Goal: Check status

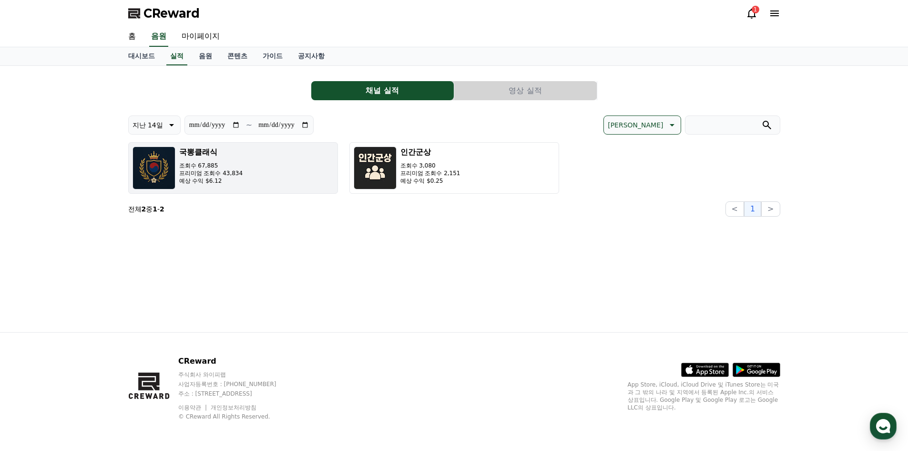
click at [225, 158] on div "국뽕클래식 조회수 67,885 프리미엄 조회수 43,834 예상 수익 $6.12" at bounding box center [211, 167] width 64 height 43
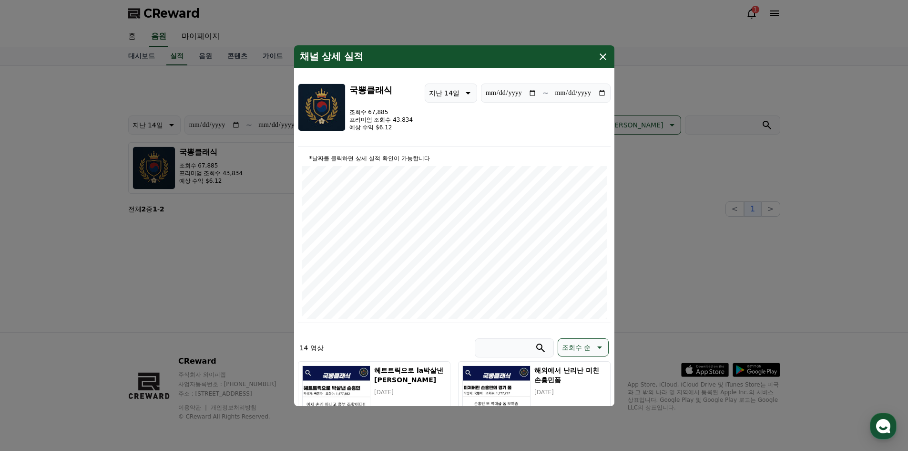
click at [605, 56] on icon "modal" at bounding box center [602, 56] width 11 height 11
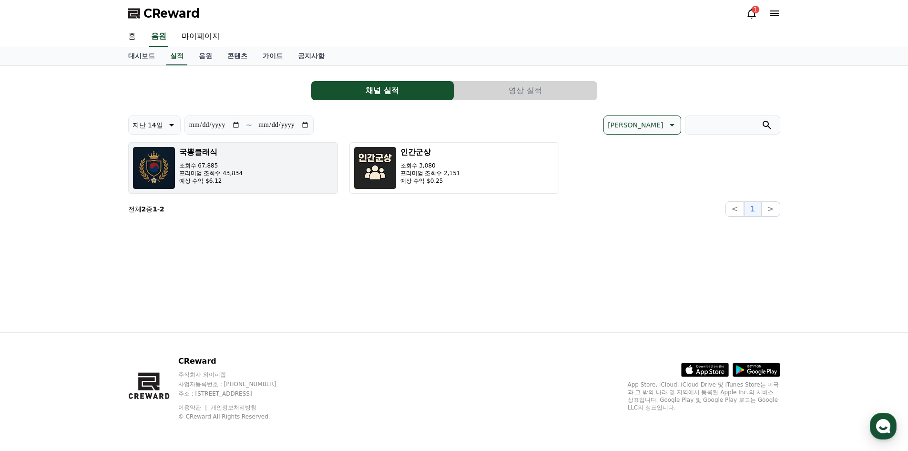
click at [336, 175] on button "국뽕클래식 조회수 67,885 프리미엄 조회수 43,834 예상 수익 $6.12" at bounding box center [233, 167] width 210 height 51
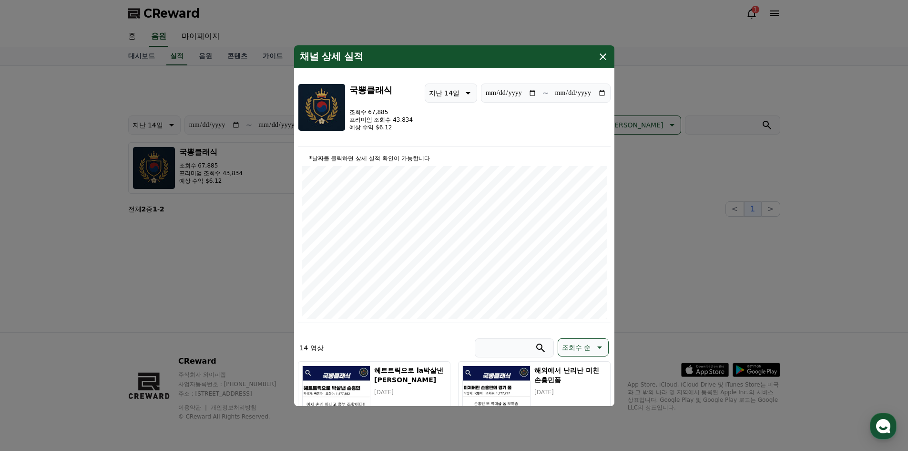
click at [598, 55] on icon "modal" at bounding box center [602, 56] width 11 height 11
